Goal: Complete application form

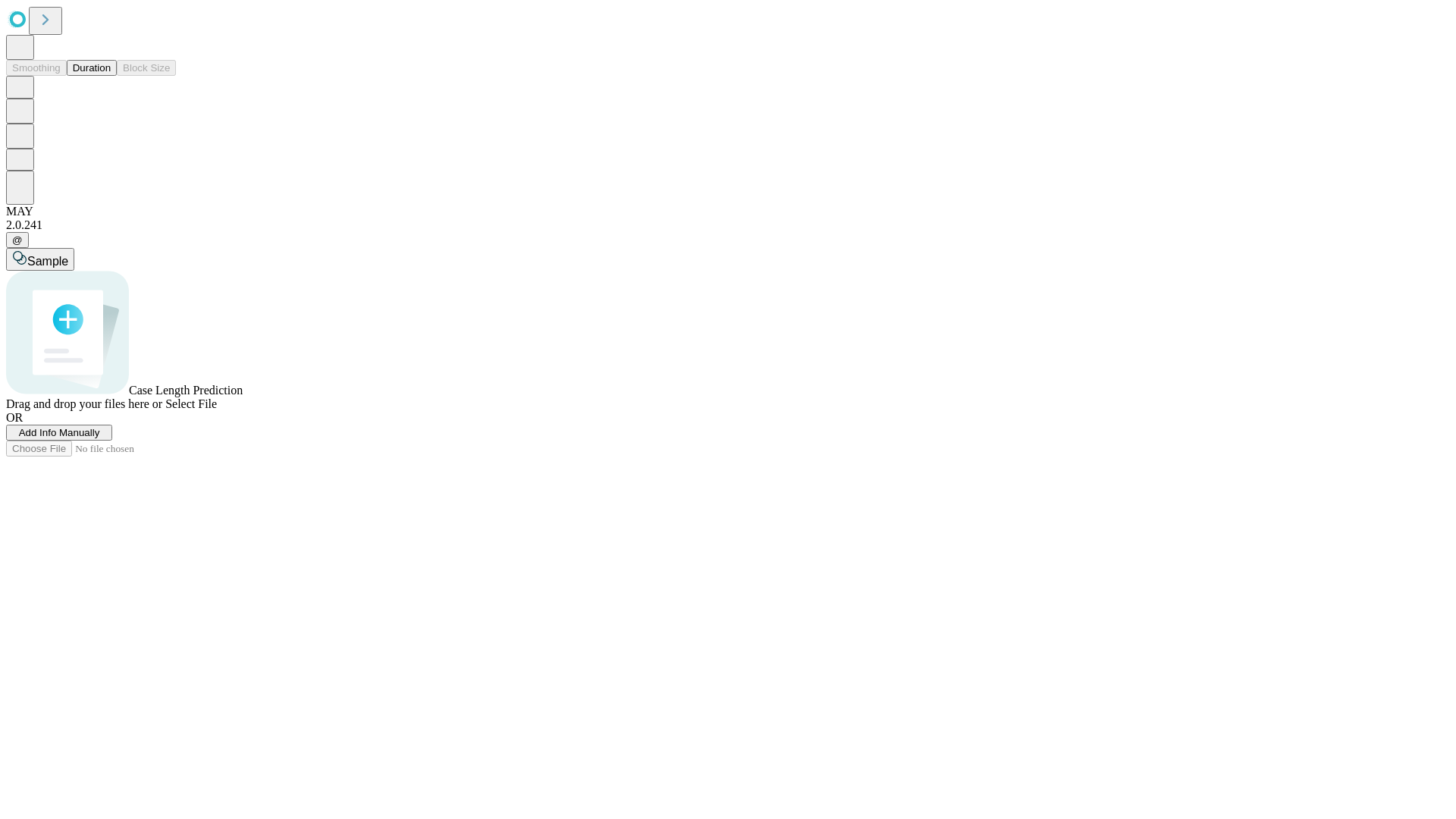
click at [100, 438] on span "Add Info Manually" at bounding box center [60, 433] width 81 height 12
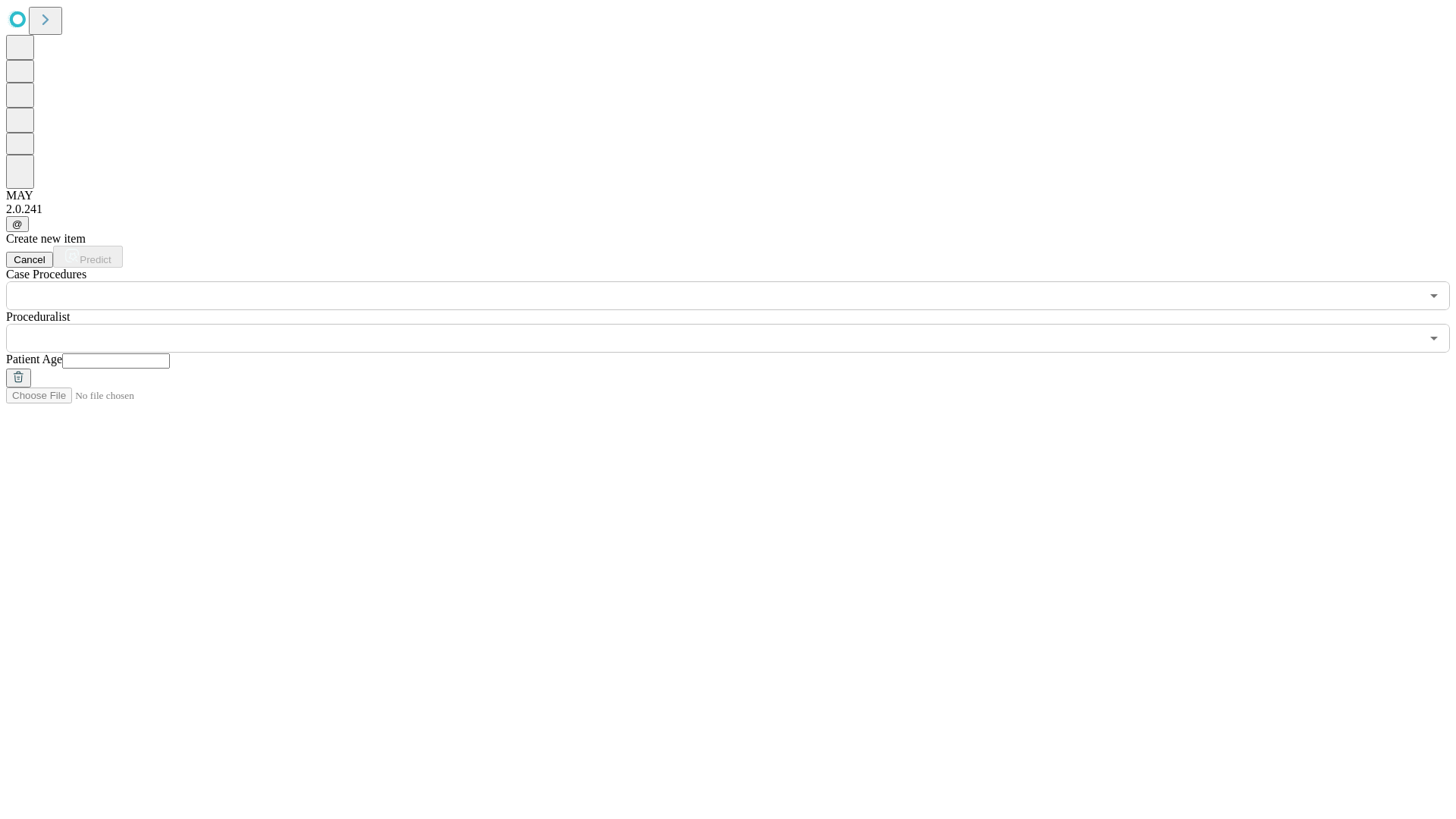
click at [170, 353] on input "text" at bounding box center [116, 361] width 108 height 15
type input "**"
click at [739, 324] on input "text" at bounding box center [713, 338] width 1415 height 29
